Goal: Information Seeking & Learning: Find specific fact

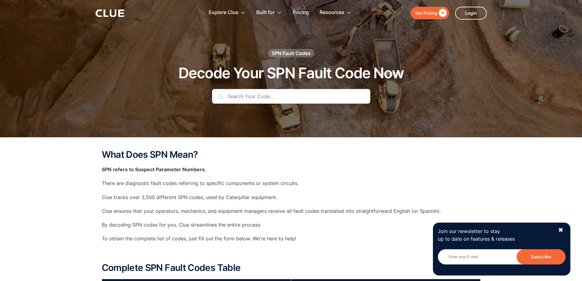
click at [241, 94] on input "text" at bounding box center [291, 96] width 158 height 15
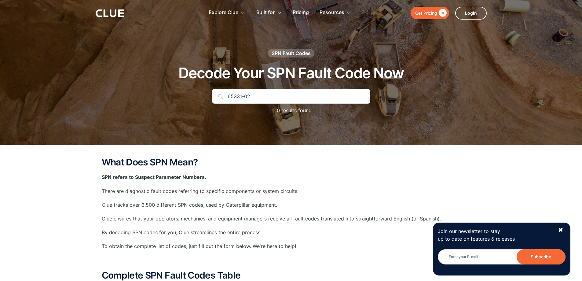
type input "65331-02"
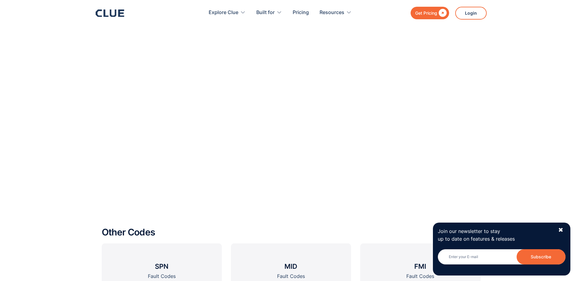
scroll to position [642, 0]
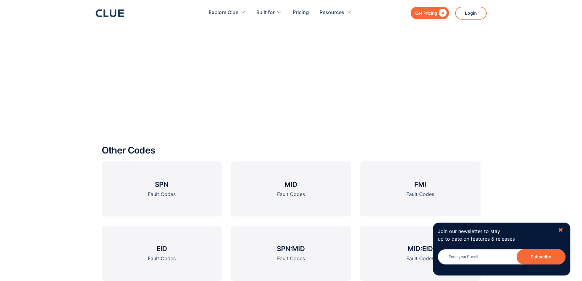
click at [559, 228] on div "✖" at bounding box center [560, 230] width 5 height 8
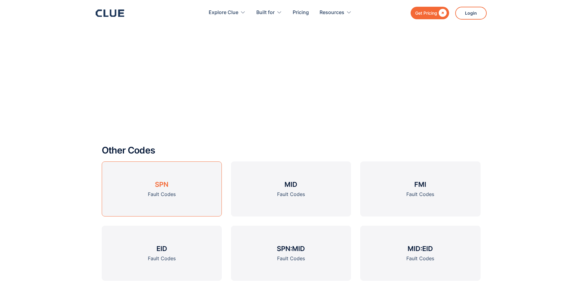
click at [161, 186] on h3 "SPN" at bounding box center [161, 184] width 13 height 9
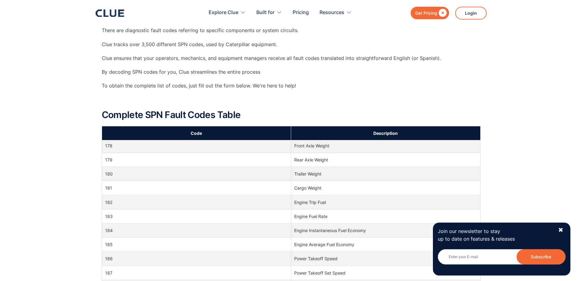
scroll to position [1895, 0]
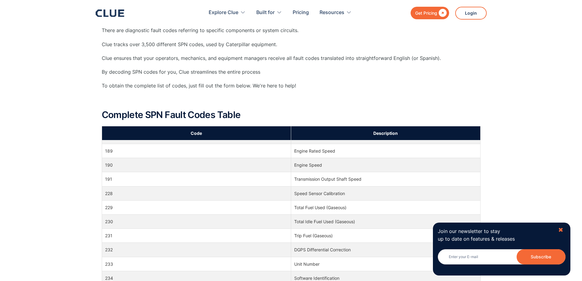
click at [562, 229] on div "✖" at bounding box center [560, 230] width 5 height 8
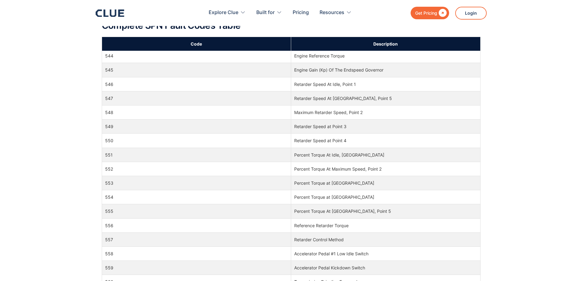
scroll to position [249, 0]
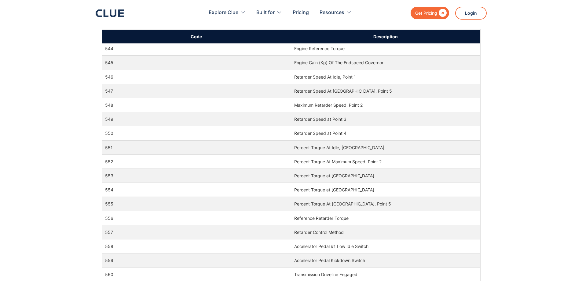
drag, startPoint x: 480, startPoint y: 54, endPoint x: 480, endPoint y: 73, distance: 19.0
click at [480, 73] on div "Code Description 0 Engine Fuel Filter (suction side) Differential Pressure 1 Hy…" at bounding box center [291, 239] width 379 height 421
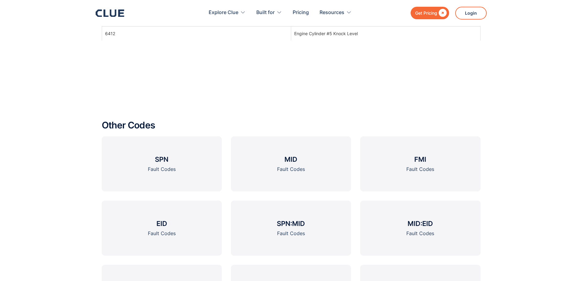
scroll to position [708, 0]
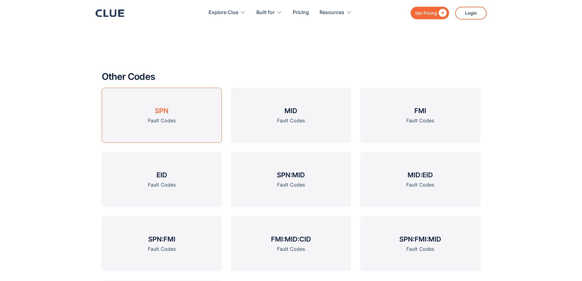
click at [157, 109] on h3 "SPN" at bounding box center [161, 110] width 13 height 9
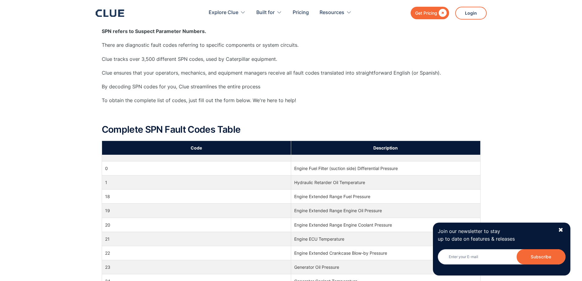
scroll to position [153, 0]
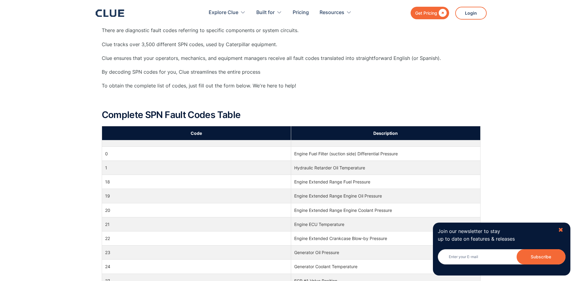
click at [563, 228] on div "✖" at bounding box center [560, 230] width 5 height 8
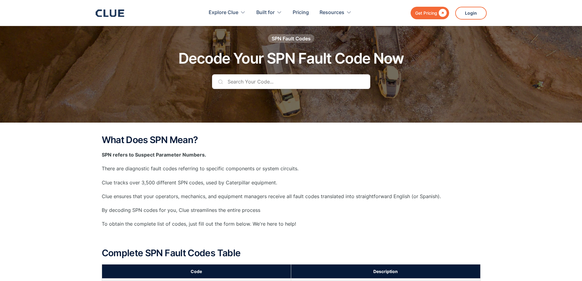
scroll to position [0, 0]
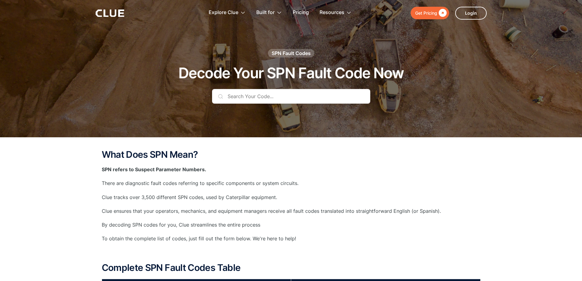
click at [291, 54] on div "SPN Fault Codes" at bounding box center [291, 53] width 39 height 7
click at [248, 98] on input "text" at bounding box center [291, 96] width 158 height 15
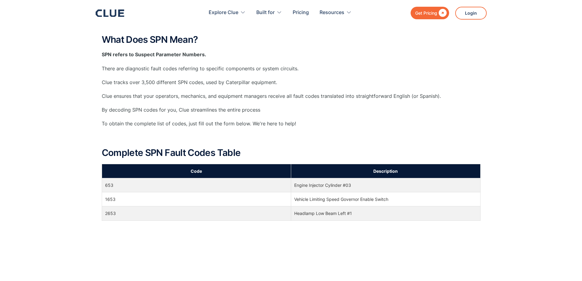
scroll to position [122, 0]
type input "653"
